Goal: Task Accomplishment & Management: Use online tool/utility

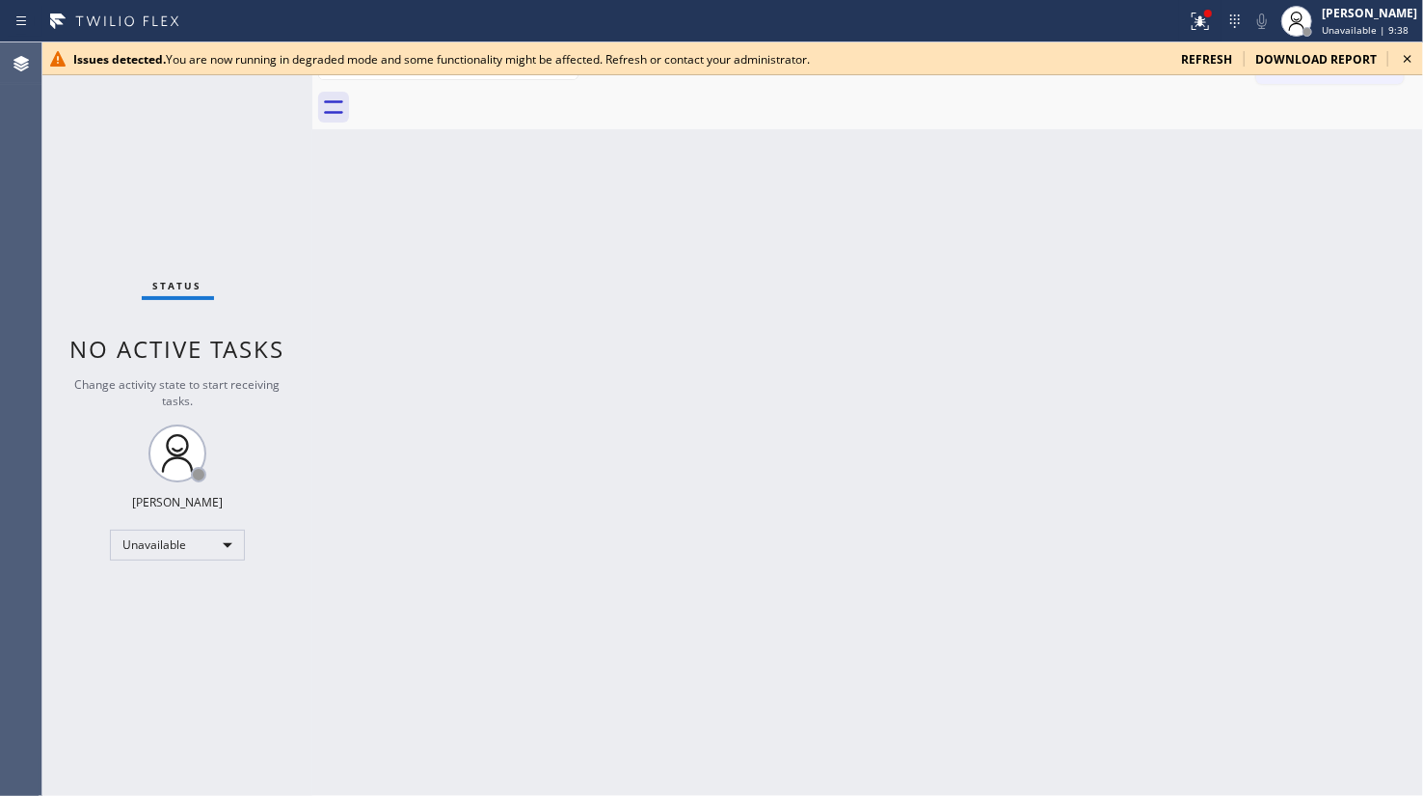
drag, startPoint x: 147, startPoint y: 115, endPoint x: 365, endPoint y: 1, distance: 245.9
click at [153, 108] on div "Status No active tasks Change activity state to start receiving tasks. JENIZA A…" at bounding box center [177, 418] width 270 height 753
click at [1214, 57] on span "refresh" at bounding box center [1206, 59] width 51 height 16
drag, startPoint x: 58, startPoint y: 215, endPoint x: 230, endPoint y: 132, distance: 191.5
click at [175, 155] on div "Status No active tasks Change activity state to start receiving tasks. JENIZA A…" at bounding box center [177, 418] width 270 height 753
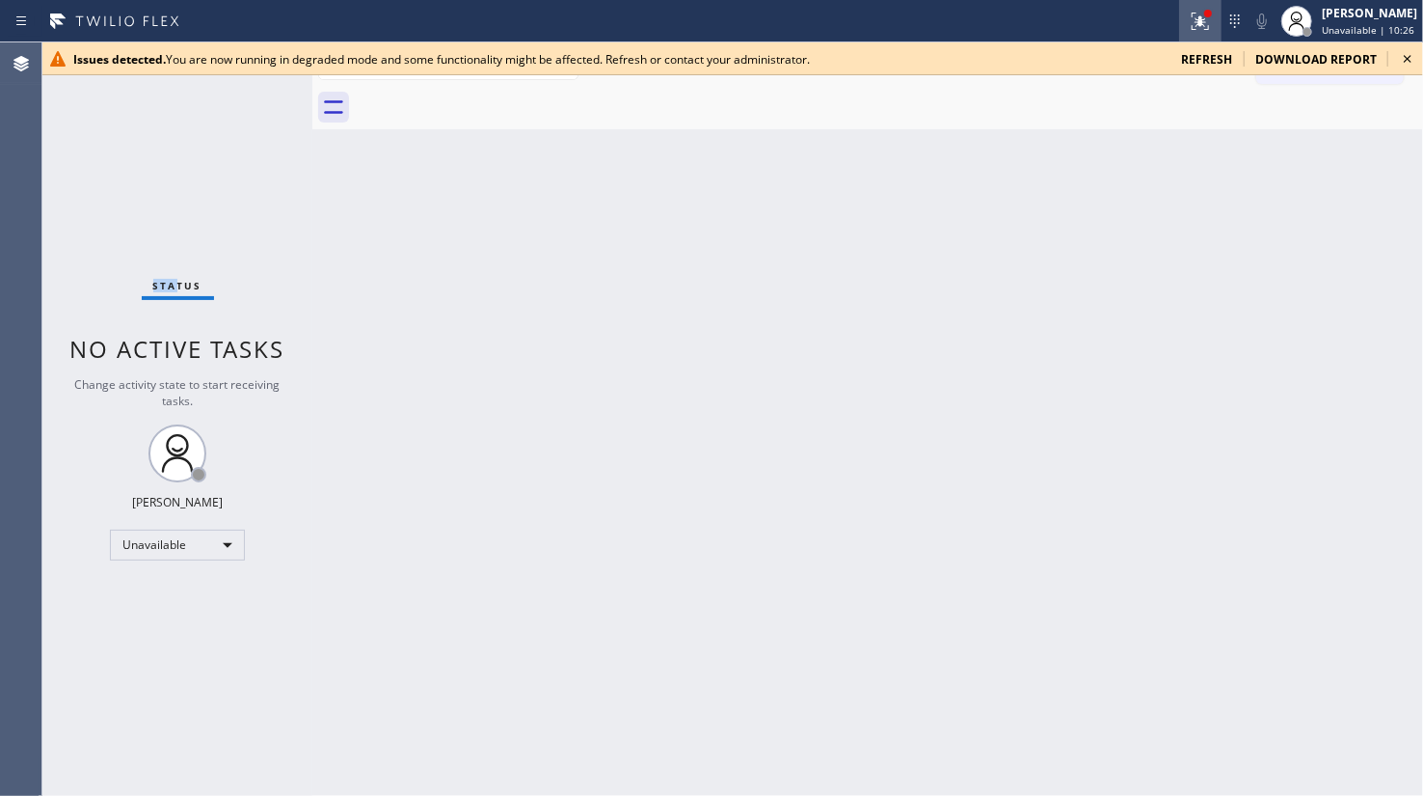
click at [1203, 14] on button at bounding box center [1200, 21] width 42 height 42
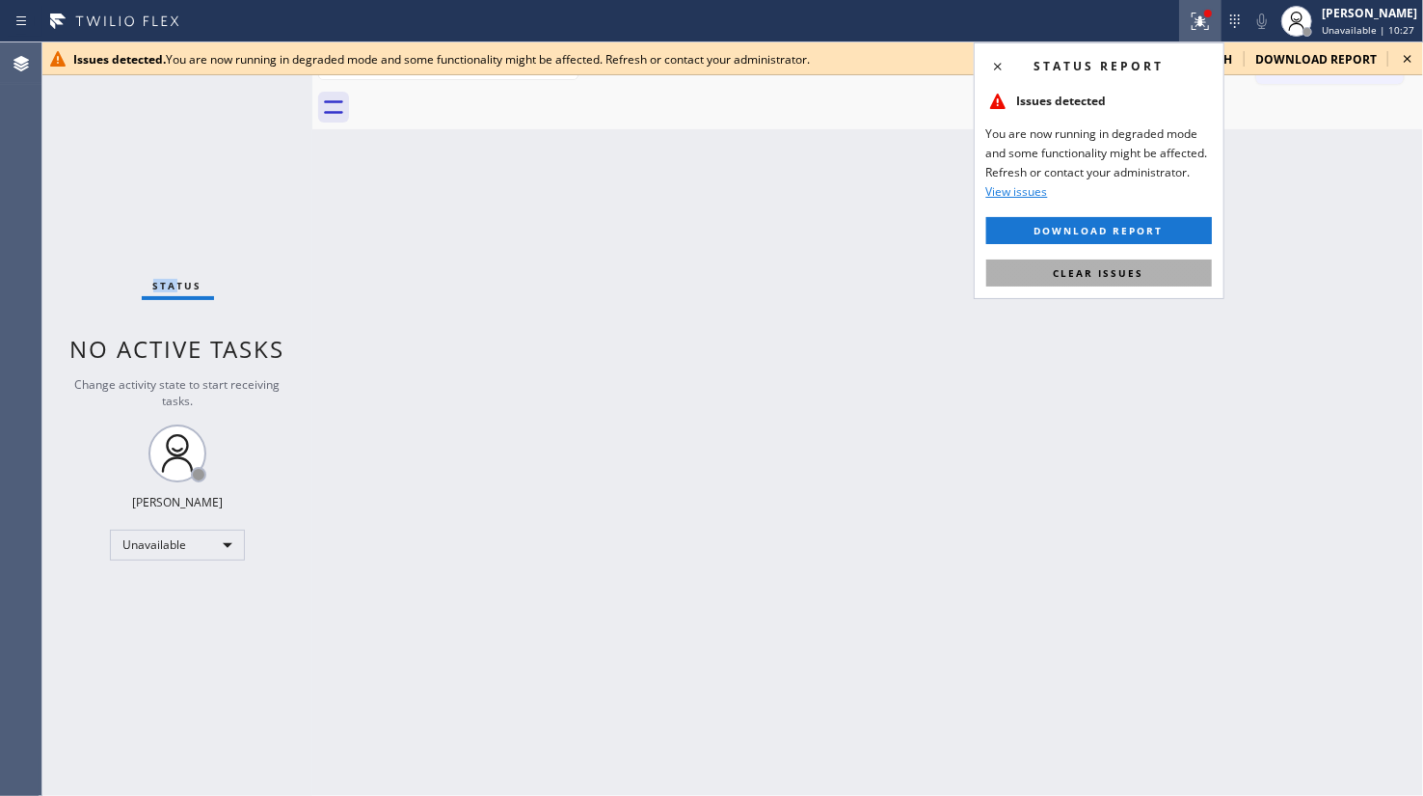
click at [1159, 270] on button "Clear issues" at bounding box center [1100, 272] width 226 height 27
